Goal: Check status

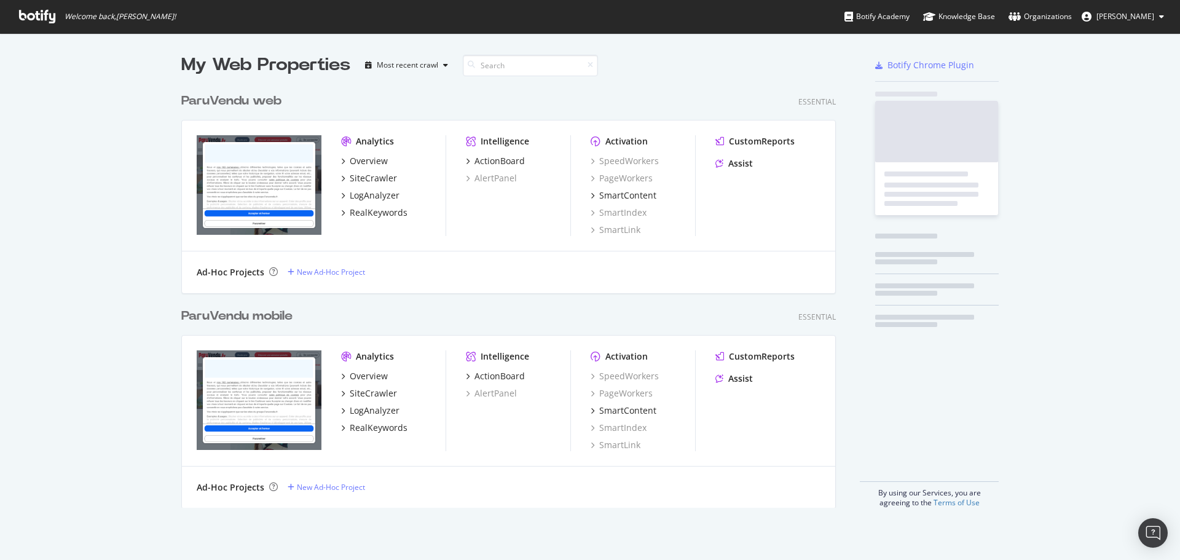
scroll to position [421, 655]
